Goal: Task Accomplishment & Management: Use online tool/utility

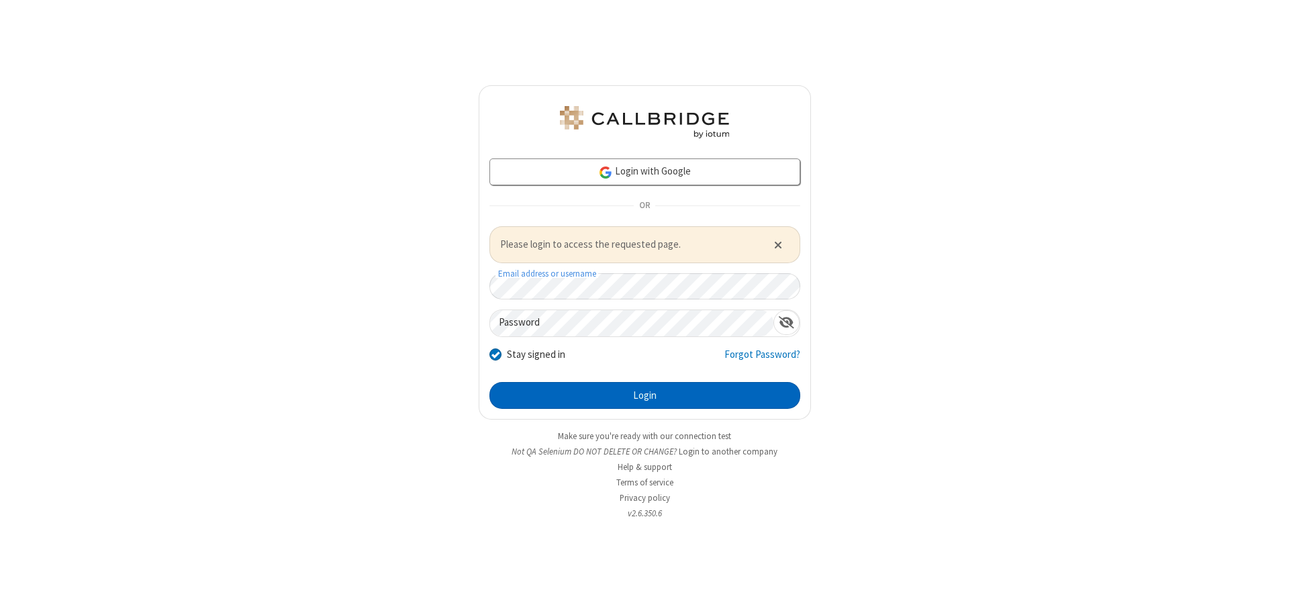
click at [645, 395] on button "Login" at bounding box center [645, 395] width 311 height 27
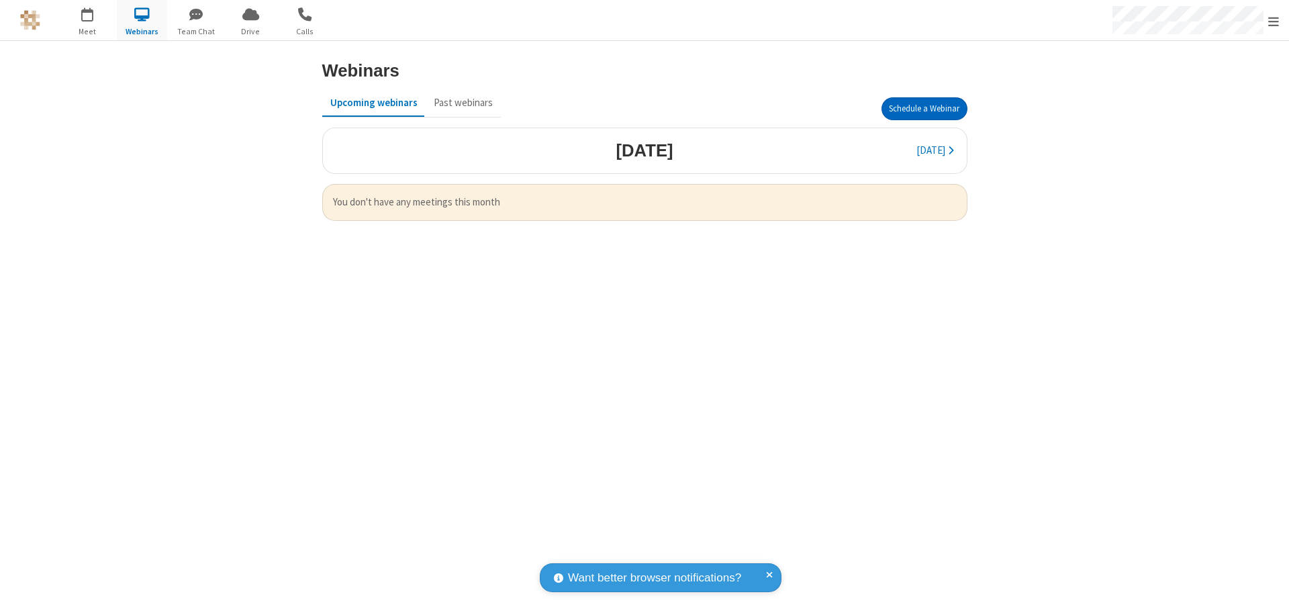
click at [924, 109] on button "Schedule a Webinar" at bounding box center [925, 108] width 86 height 23
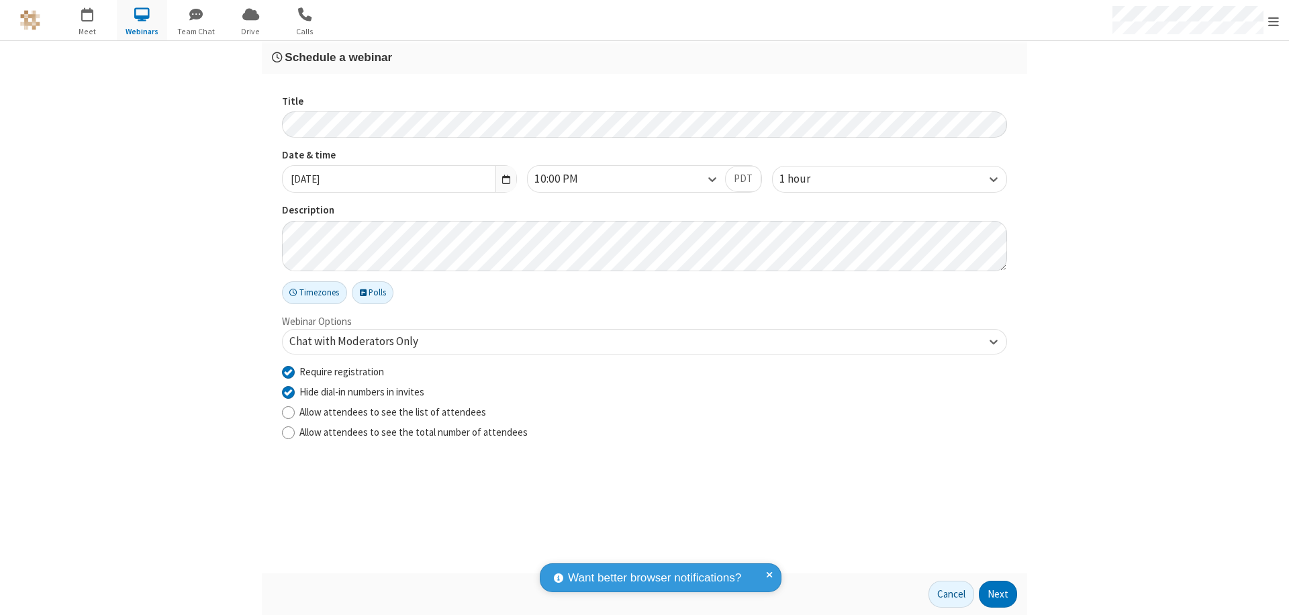
click at [288, 371] on input "Require registration" at bounding box center [288, 372] width 13 height 14
checkbox input "false"
click at [999, 594] on button "Next" at bounding box center [998, 594] width 38 height 27
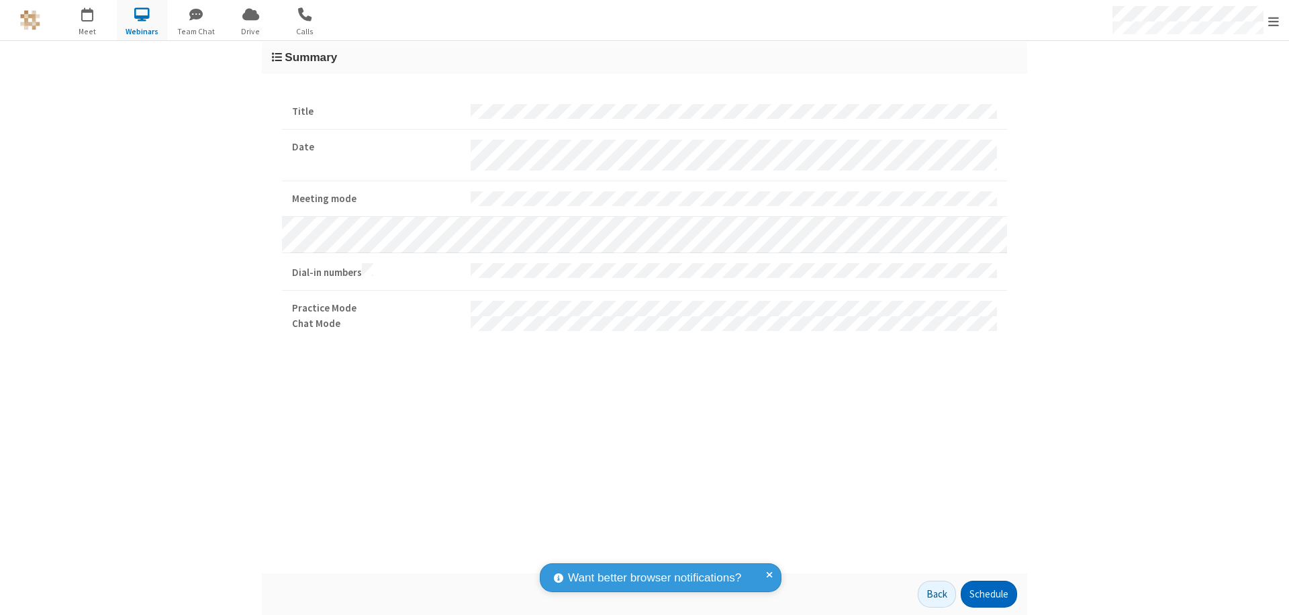
click at [989, 594] on button "Schedule" at bounding box center [989, 594] width 56 height 27
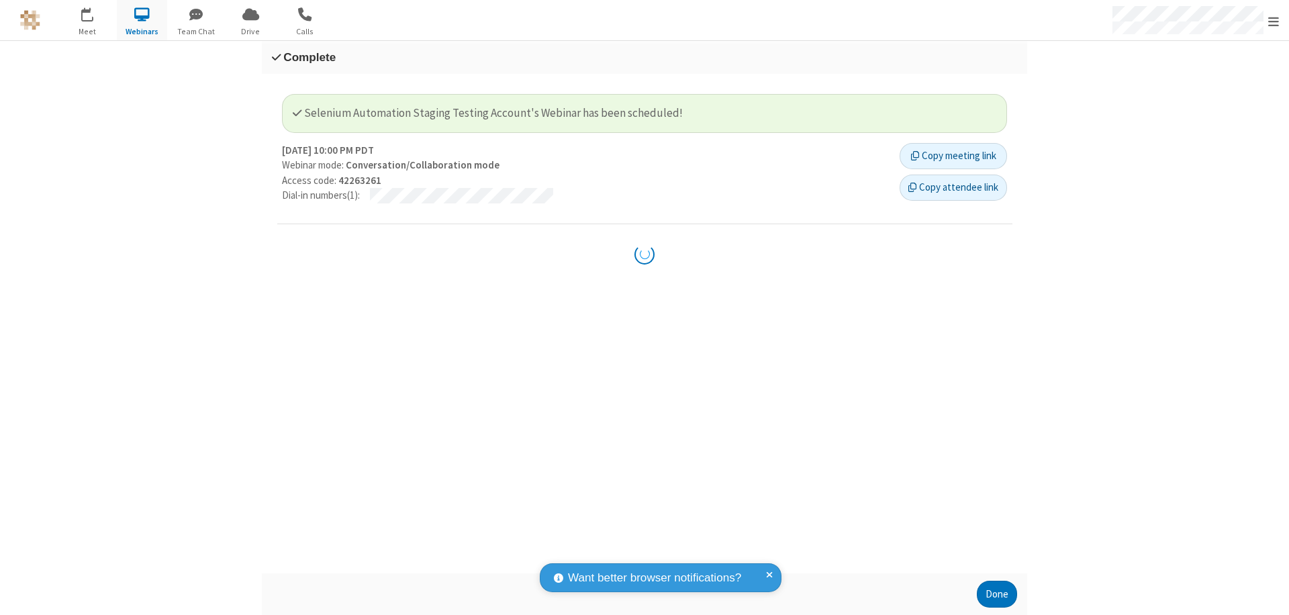
click at [997, 594] on button "Done" at bounding box center [997, 594] width 40 height 27
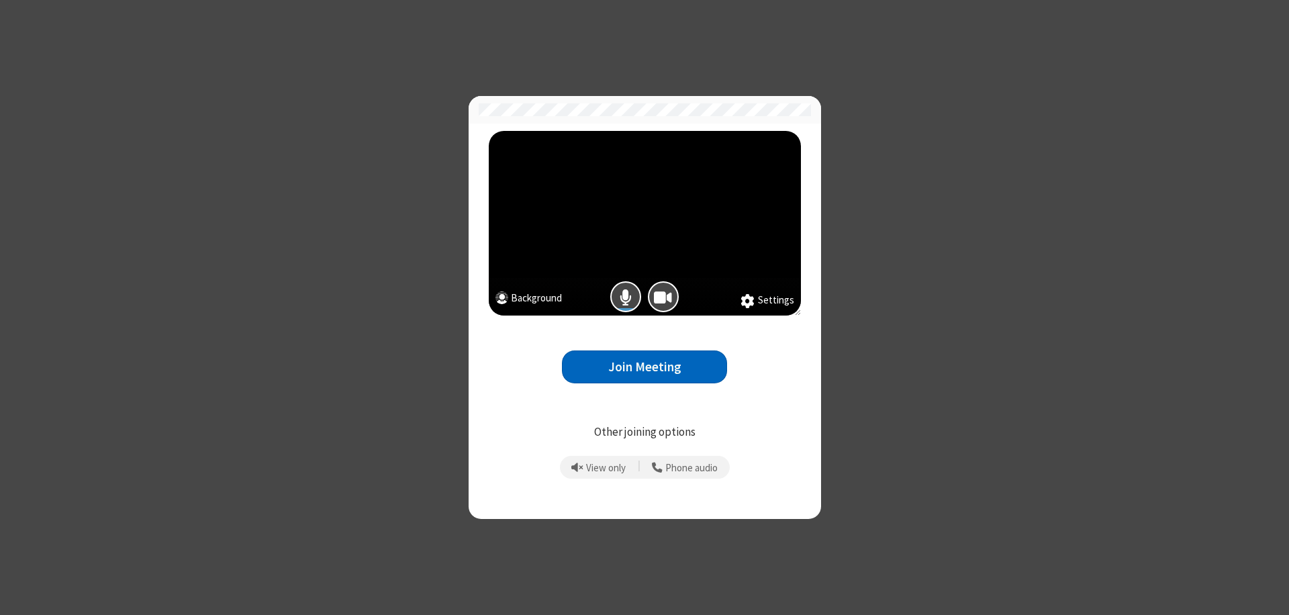
click at [645, 367] on button "Join Meeting" at bounding box center [644, 367] width 165 height 33
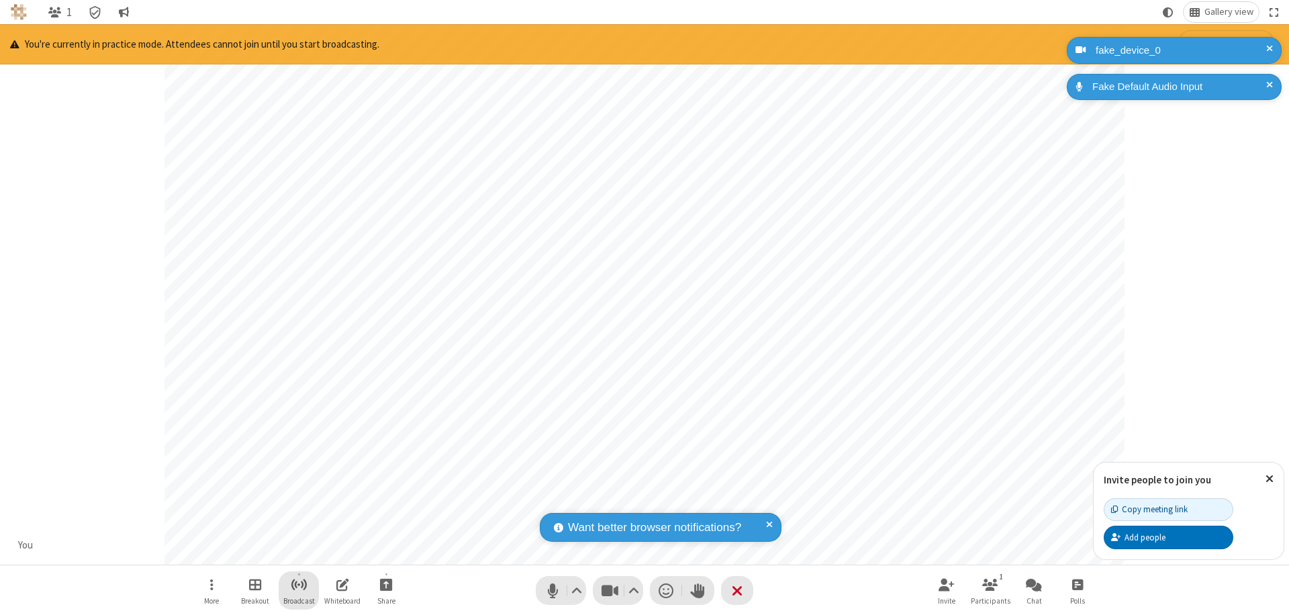
click at [298, 584] on span "Start broadcast" at bounding box center [299, 584] width 17 height 17
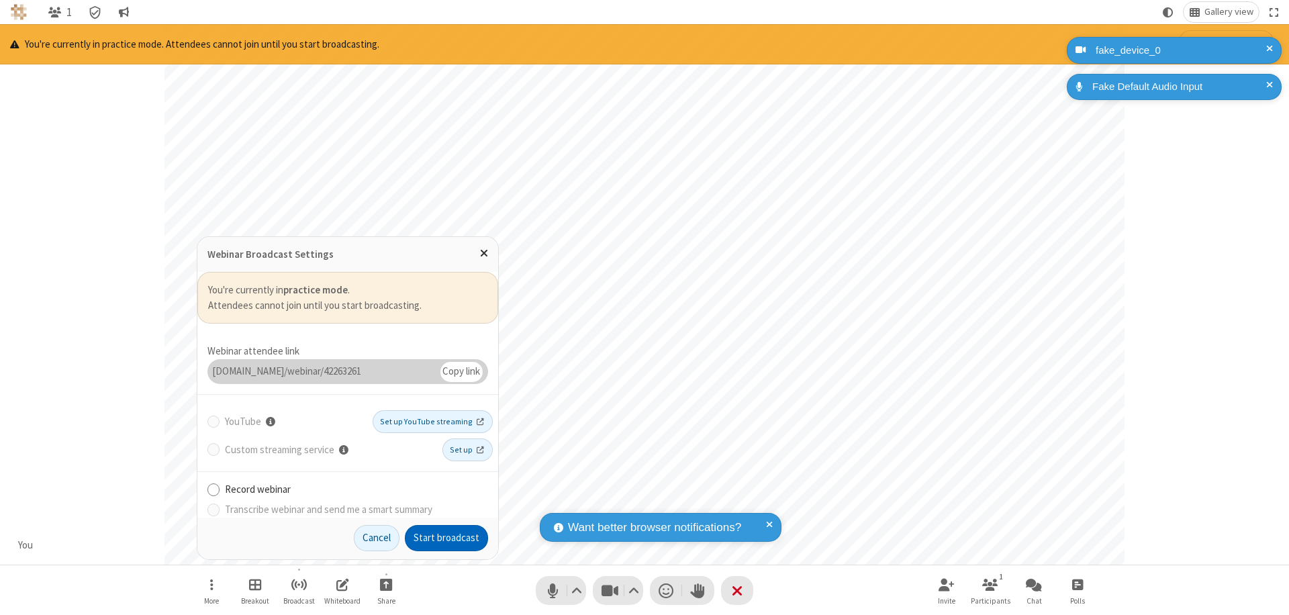
click at [447, 538] on button "Start broadcast" at bounding box center [446, 538] width 83 height 27
